Goal: Task Accomplishment & Management: Use online tool/utility

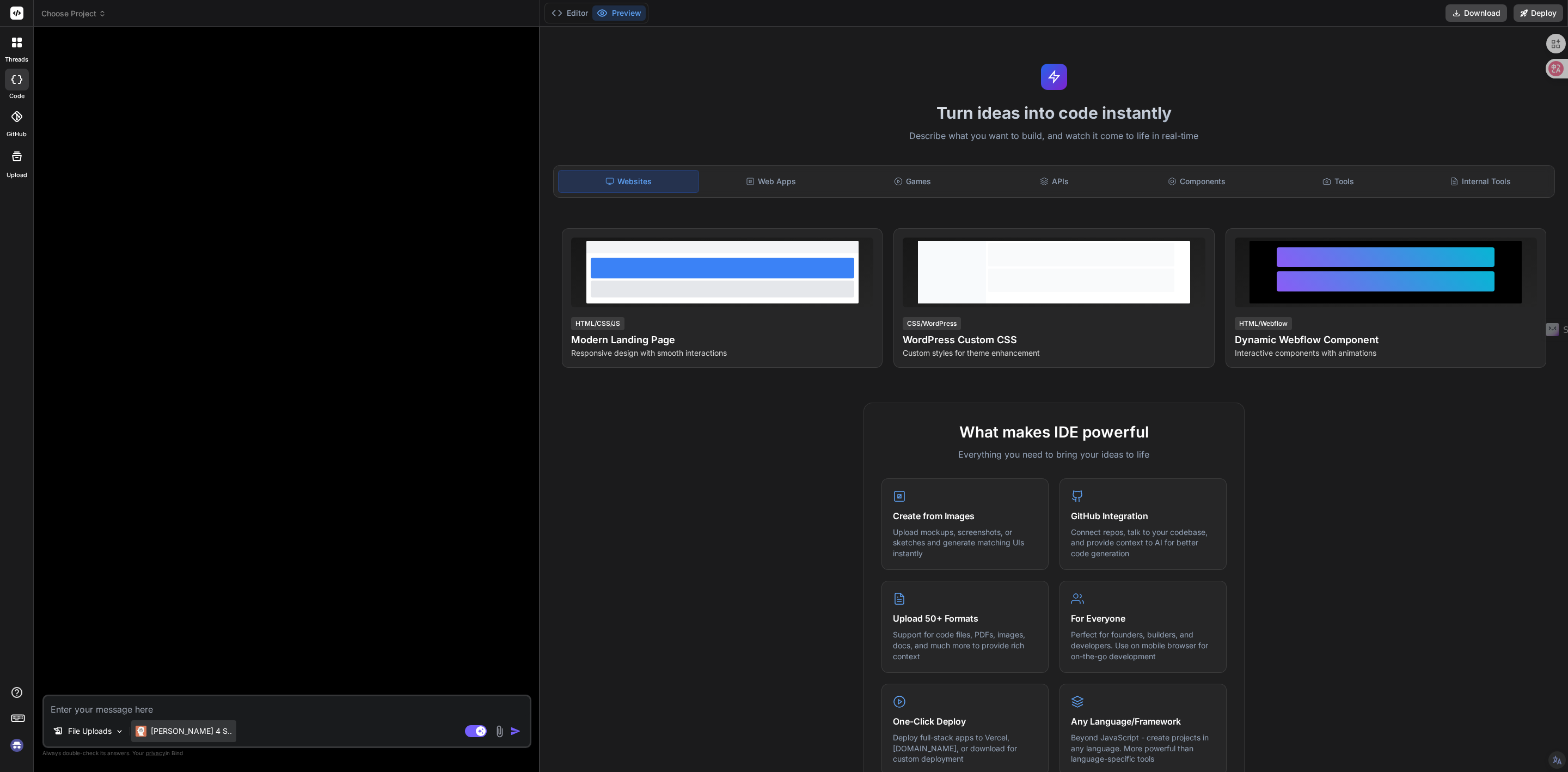
click at [180, 735] on p "[PERSON_NAME] 4 S.." at bounding box center [192, 730] width 81 height 11
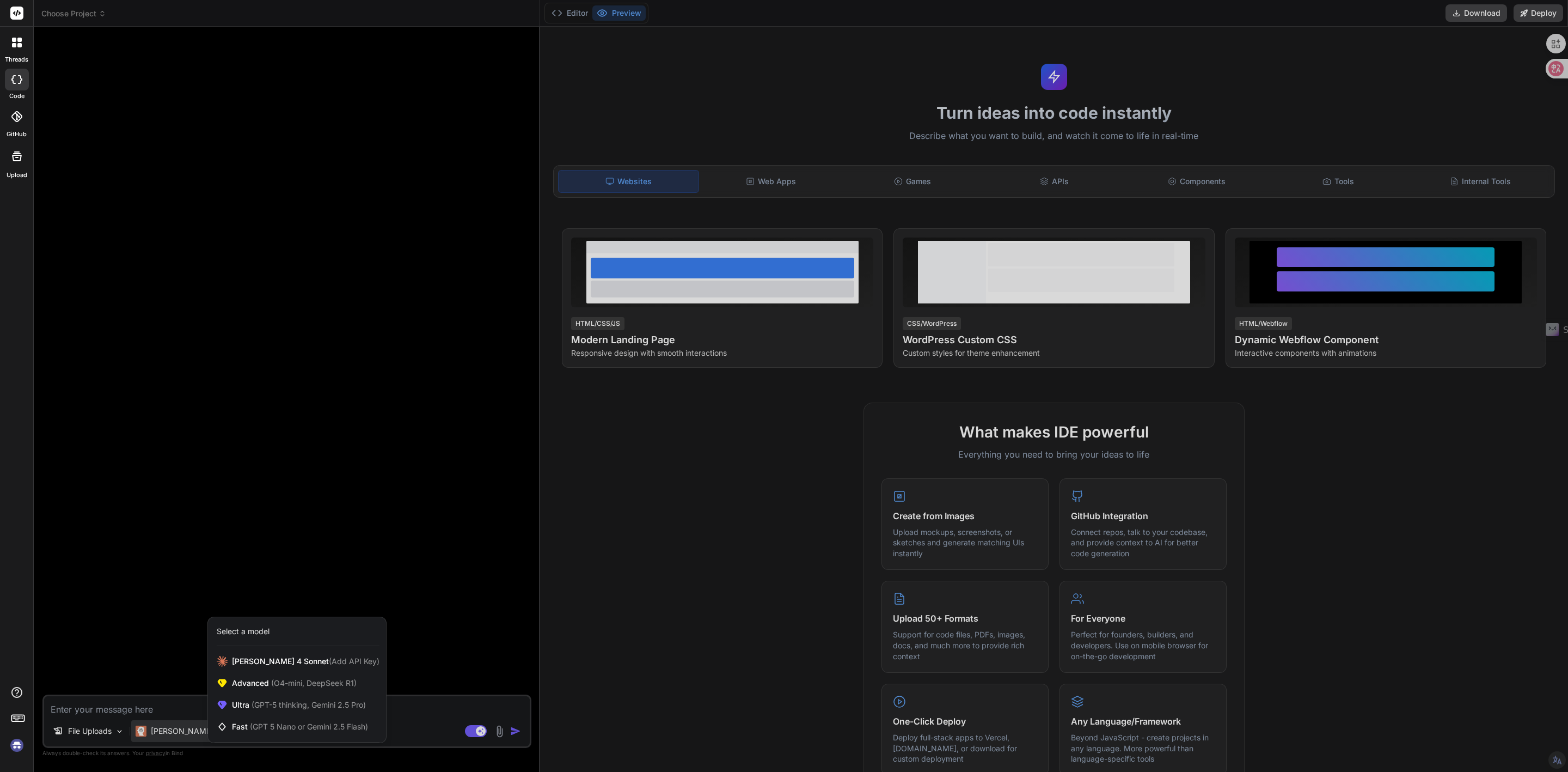
click at [240, 533] on div at bounding box center [784, 386] width 1568 height 772
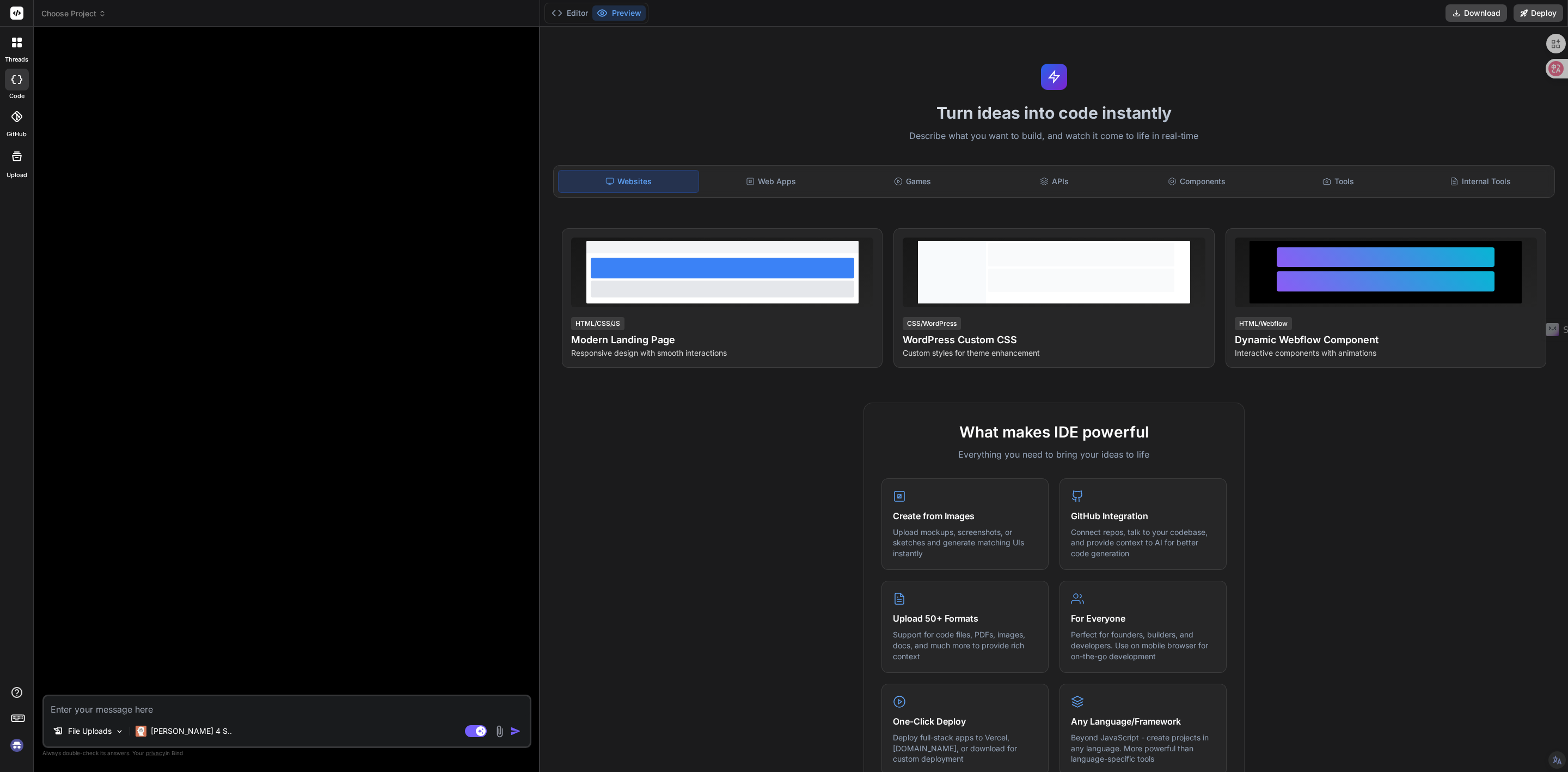
click at [66, 15] on span "Choose Project" at bounding box center [73, 13] width 65 height 11
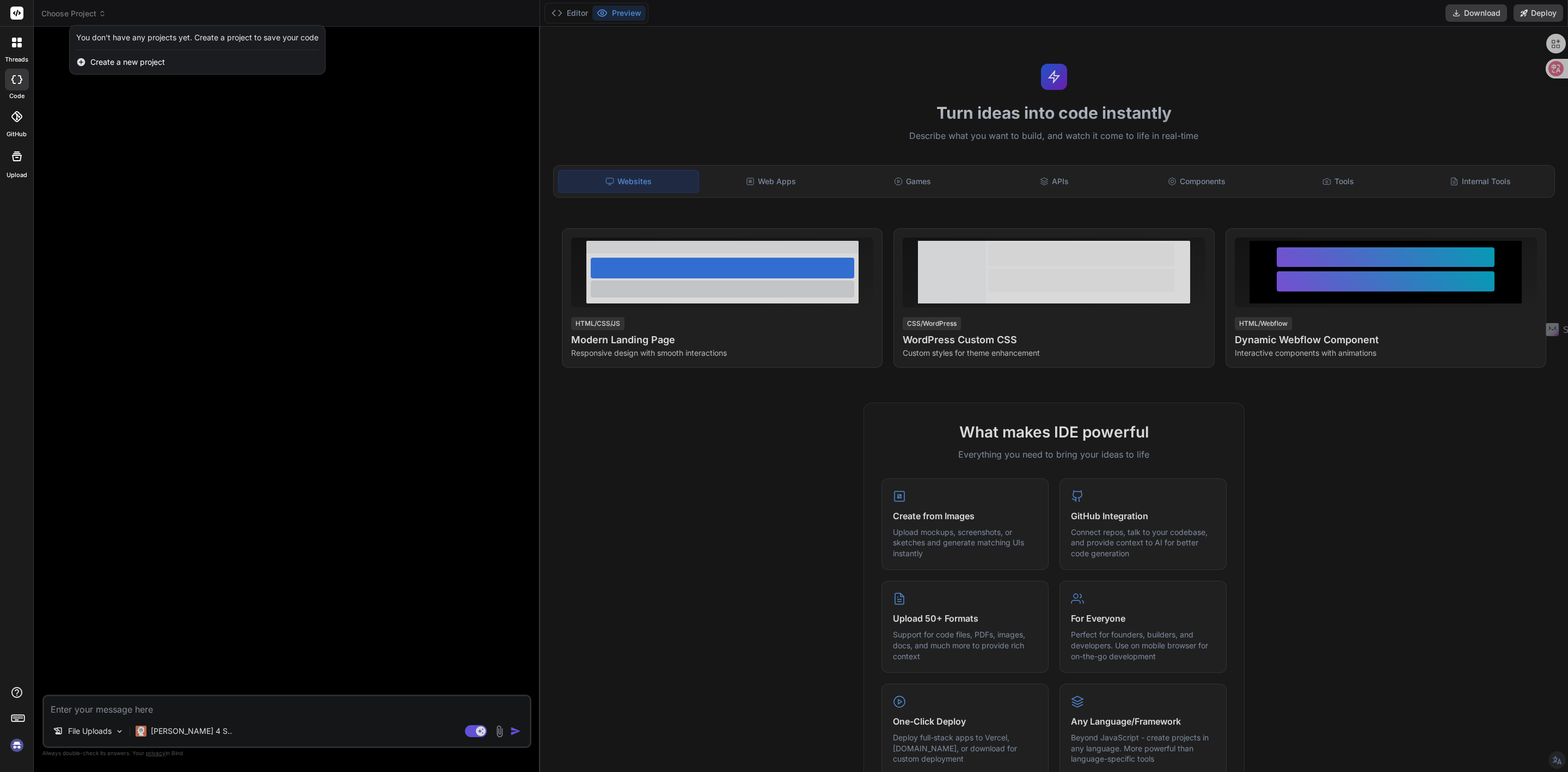
click at [15, 748] on img at bounding box center [17, 745] width 19 height 19
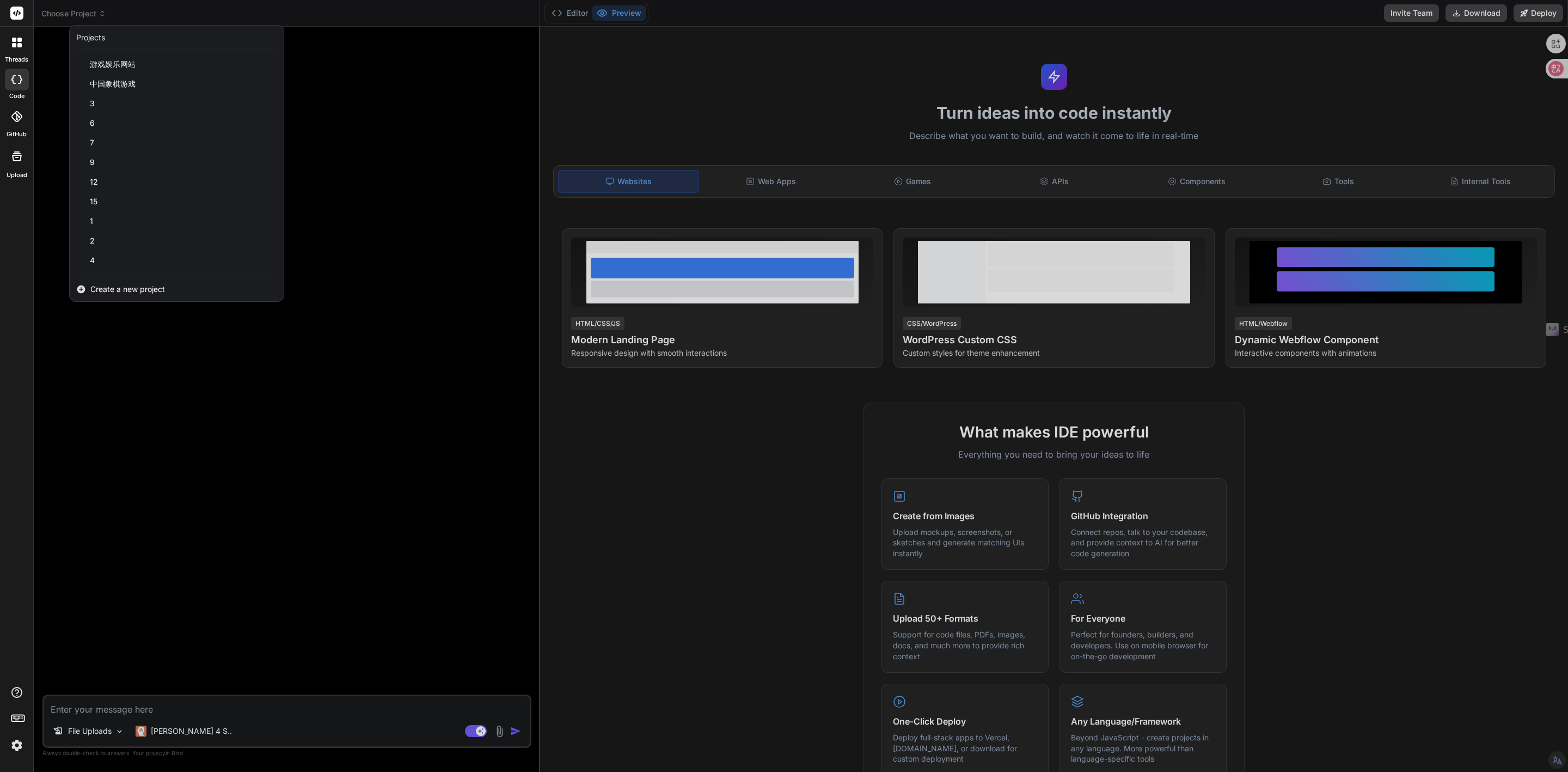
type textarea "x"
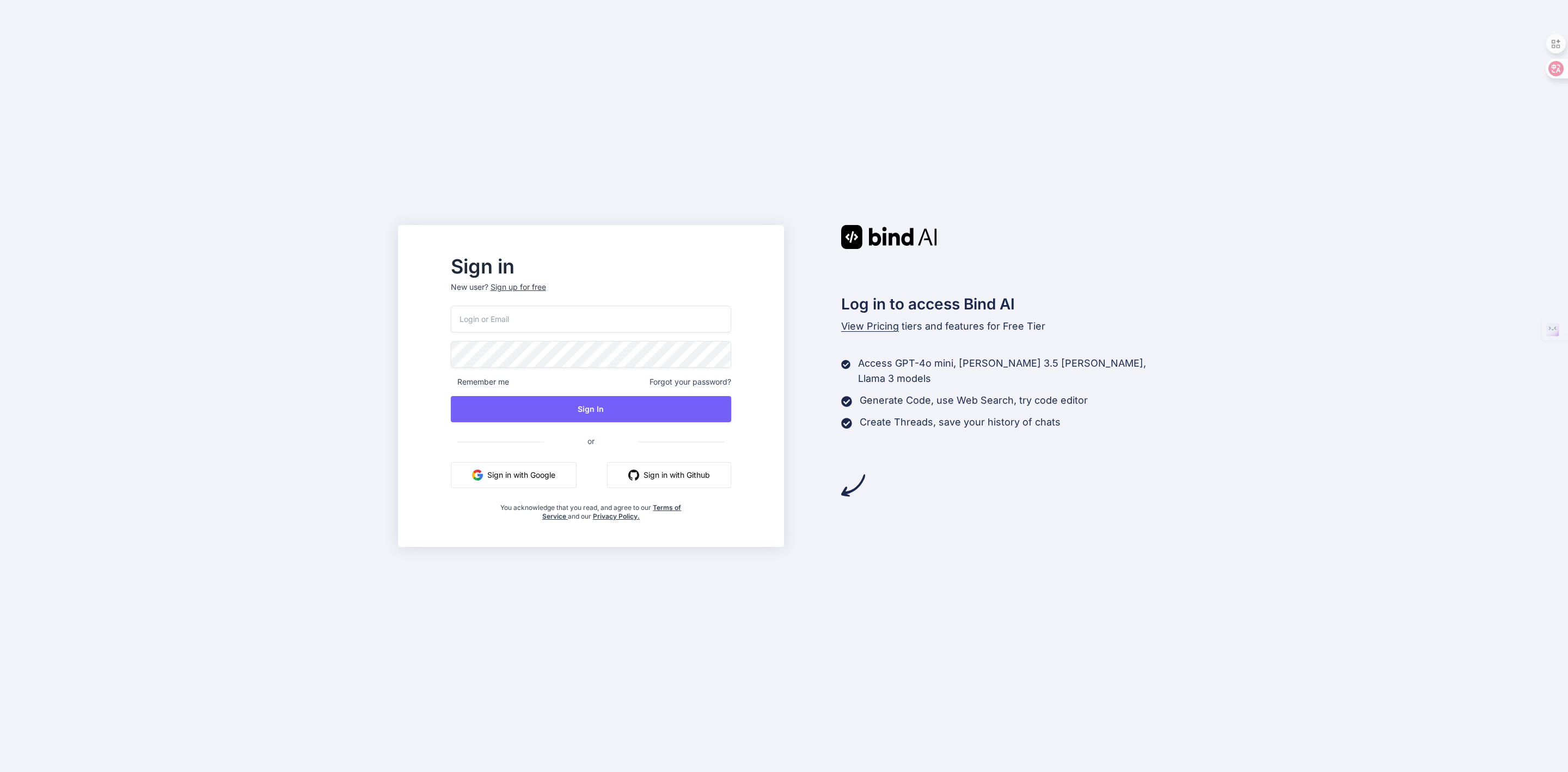
click at [629, 309] on input "email" at bounding box center [591, 318] width 281 height 27
type input "zero3489@gmail.com"
click at [589, 413] on button "Sign In" at bounding box center [591, 409] width 281 height 26
click at [453, 358] on div "Sign in New user? Sign up for free zero3489@gmail.com Remember me Forgot your p…" at bounding box center [591, 385] width 386 height 322
click at [554, 415] on button "Sign In" at bounding box center [591, 409] width 281 height 26
